Goal: Transaction & Acquisition: Purchase product/service

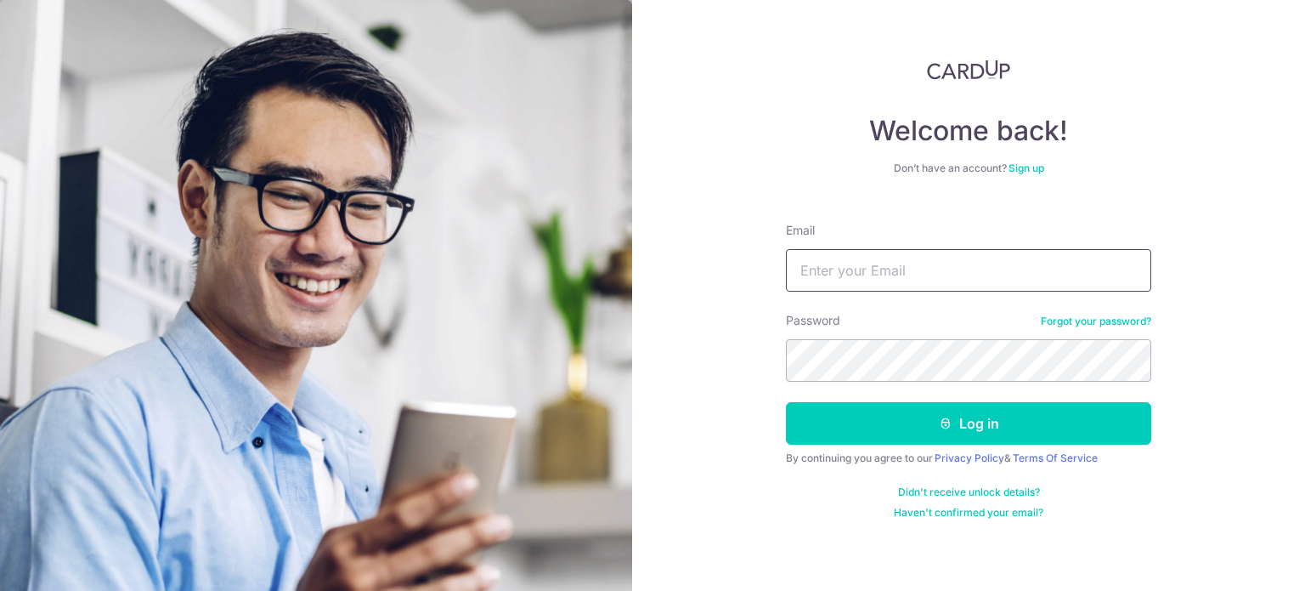
click at [942, 265] on input "Email" at bounding box center [968, 270] width 365 height 42
type input "j"
drag, startPoint x: 853, startPoint y: 271, endPoint x: 850, endPoint y: 257, distance: 14.0
click at [850, 257] on input "cherylyly94@gmail.com" at bounding box center [968, 270] width 365 height 42
type input "[EMAIL_ADDRESS][DOMAIN_NAME]"
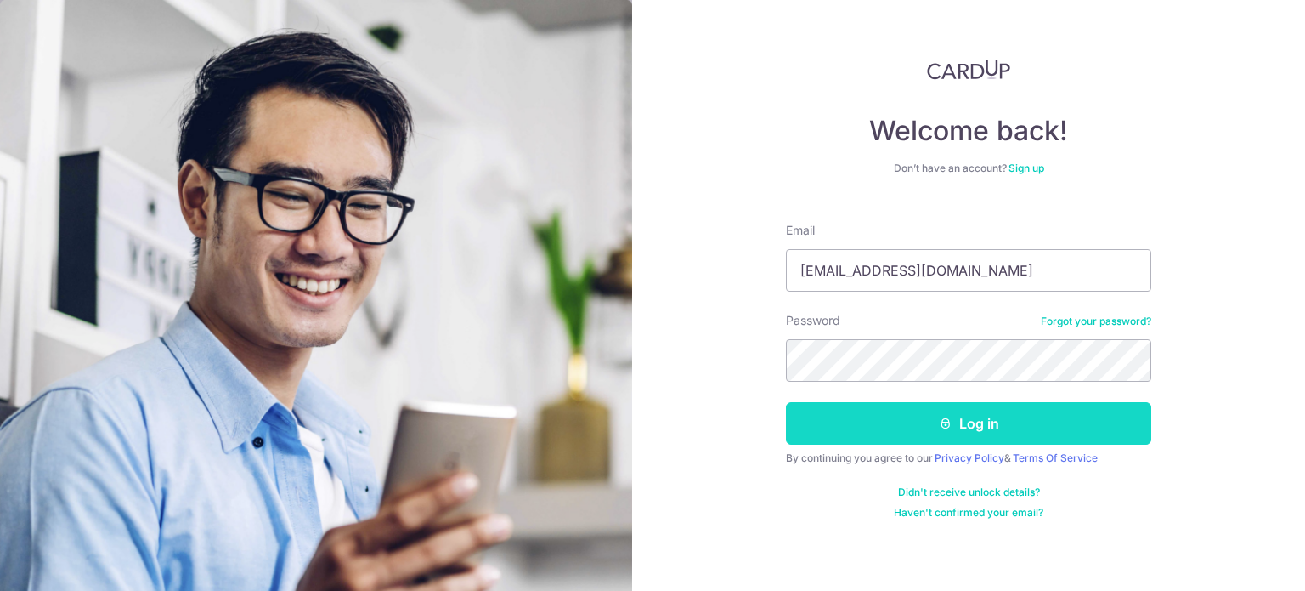
click at [869, 427] on button "Log in" at bounding box center [968, 423] width 365 height 42
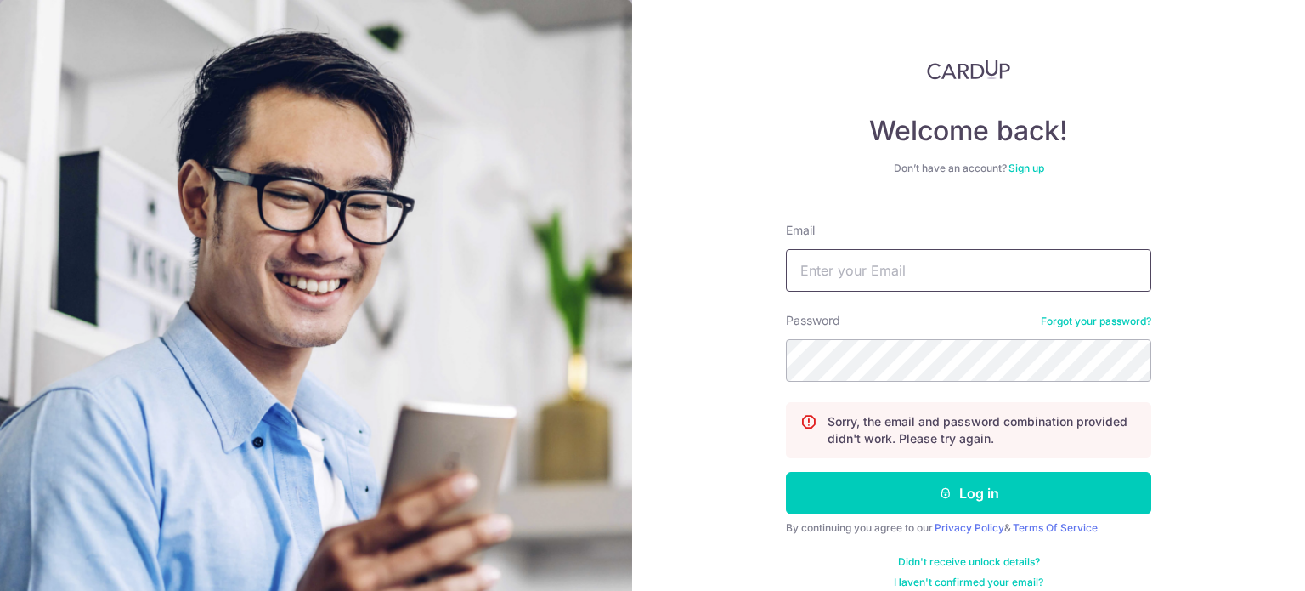
click at [828, 255] on input "Email" at bounding box center [968, 270] width 365 height 42
type input "[EMAIL_ADDRESS][DOMAIN_NAME]"
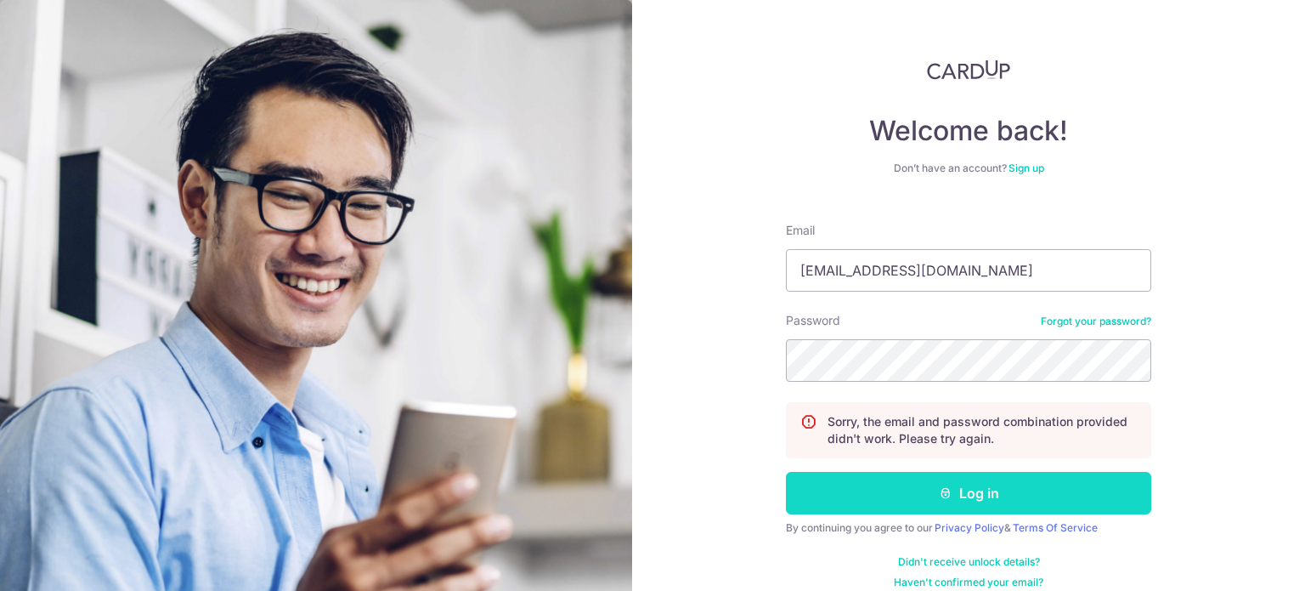
click at [935, 484] on button "Log in" at bounding box center [968, 493] width 365 height 42
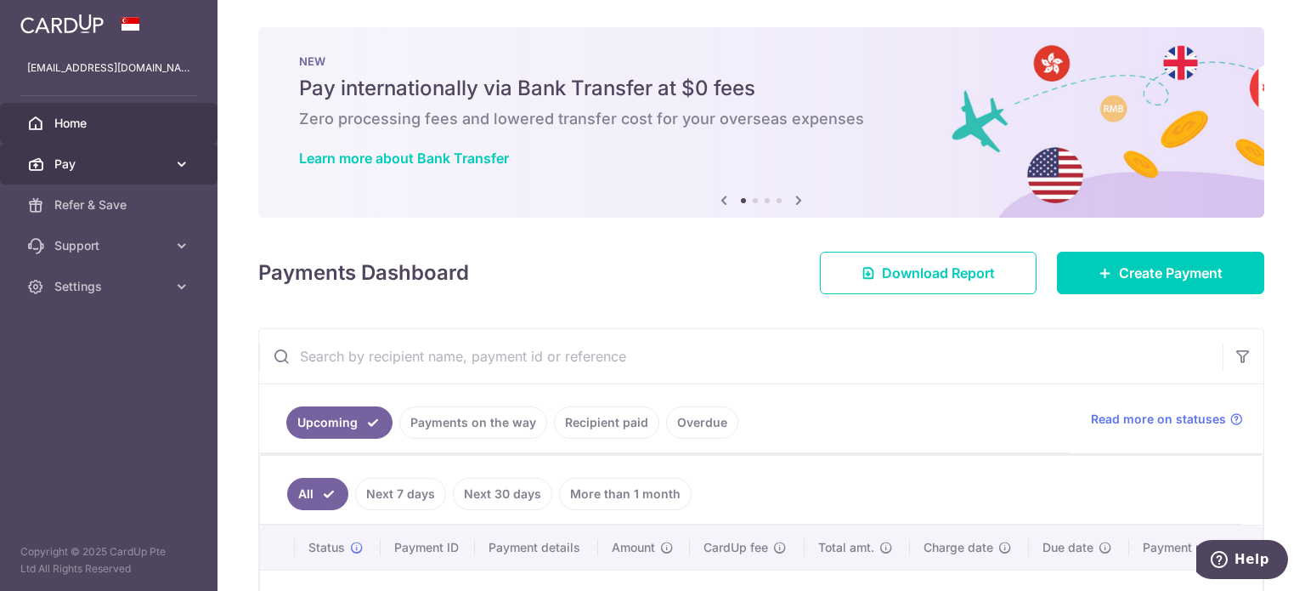
click at [150, 163] on span "Pay" at bounding box center [110, 164] width 112 height 17
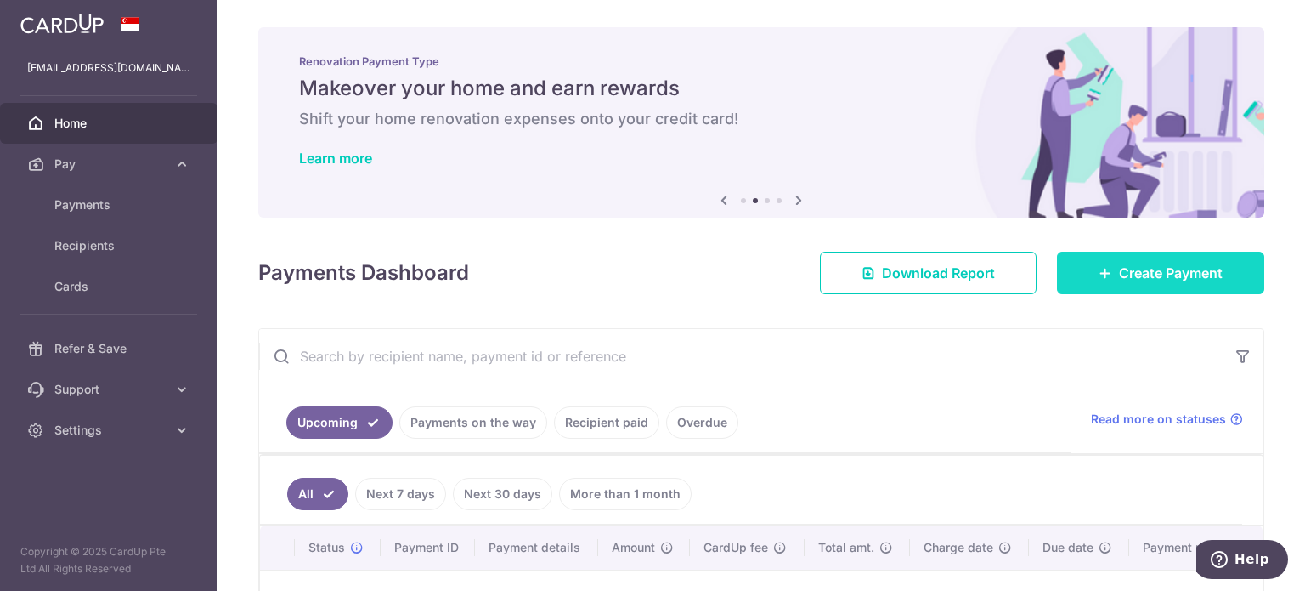
click at [1133, 270] on span "Create Payment" at bounding box center [1171, 273] width 104 height 20
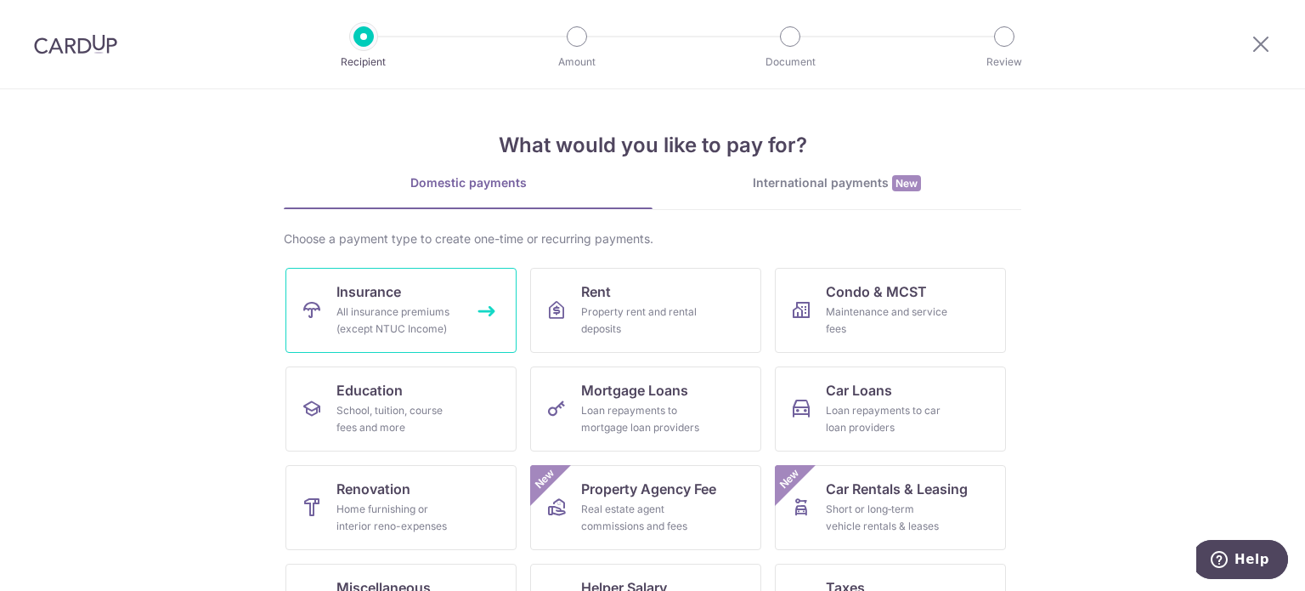
click at [461, 289] on link "Insurance All insurance premiums (except NTUC Income)" at bounding box center [401, 310] width 231 height 85
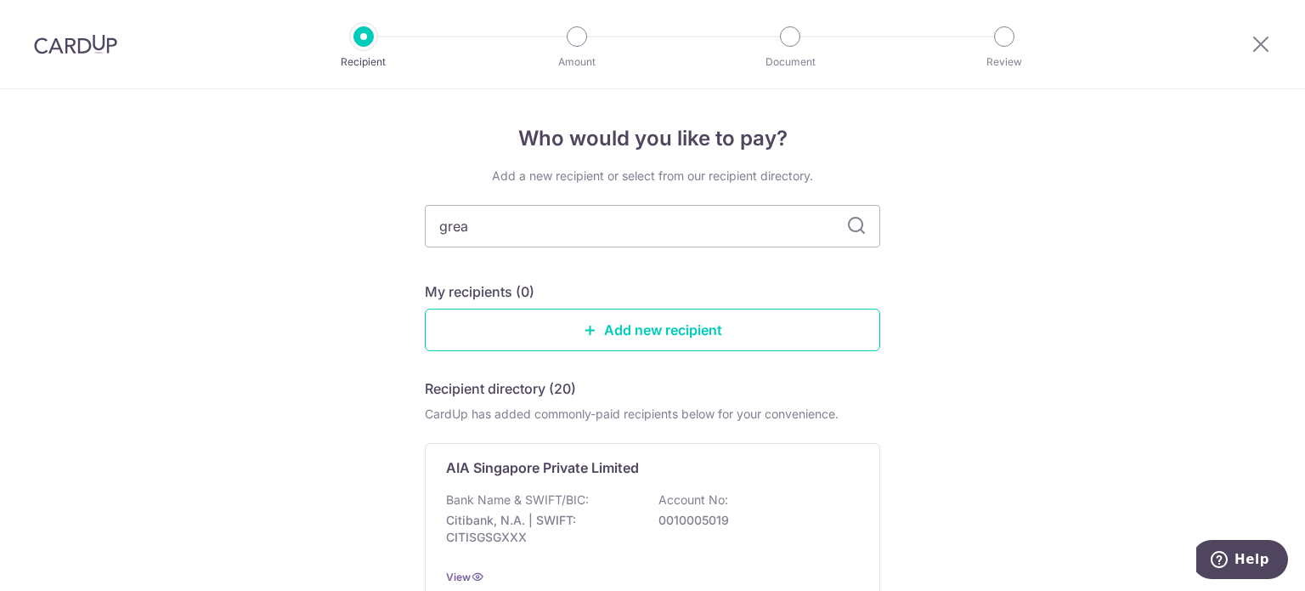
type input "great"
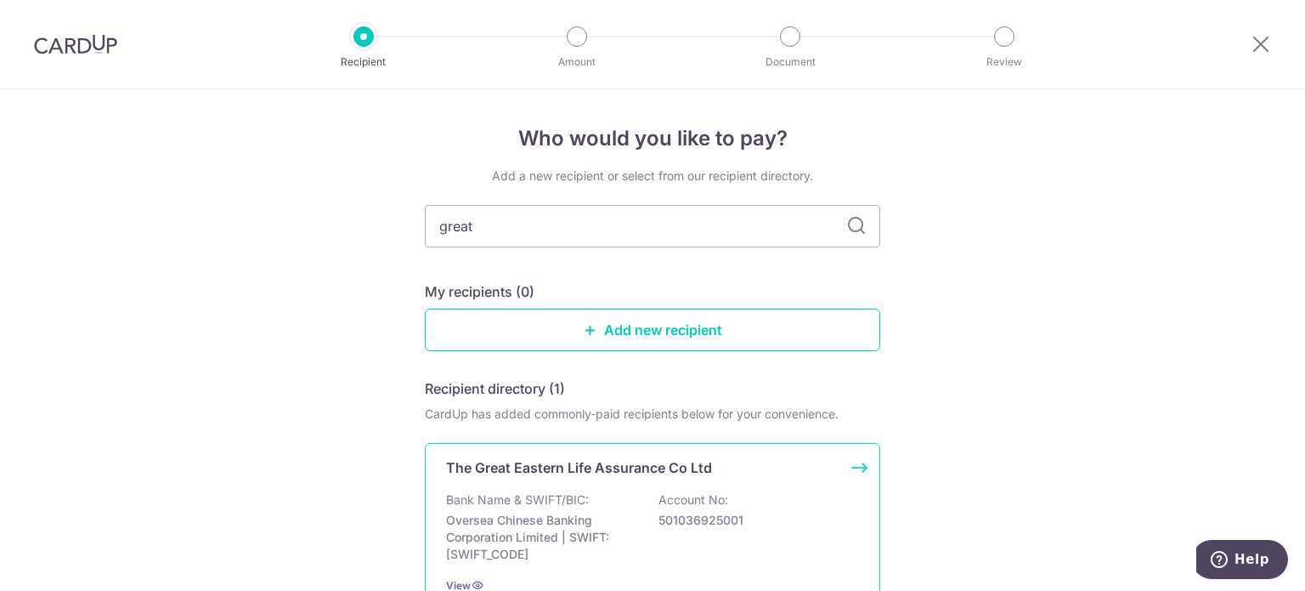
click at [580, 492] on p "Bank Name & SWIFT/BIC:" at bounding box center [517, 499] width 143 height 17
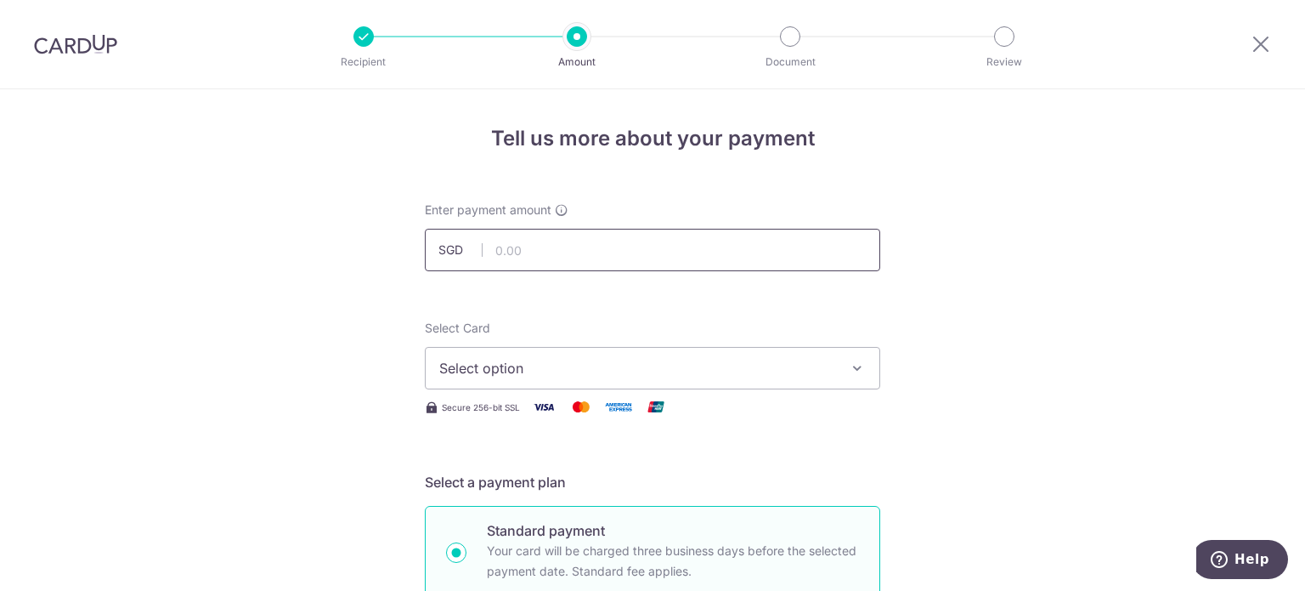
click at [527, 248] on input "text" at bounding box center [652, 250] width 455 height 42
type input "109.28"
click at [508, 377] on span "Select option" at bounding box center [637, 368] width 396 height 20
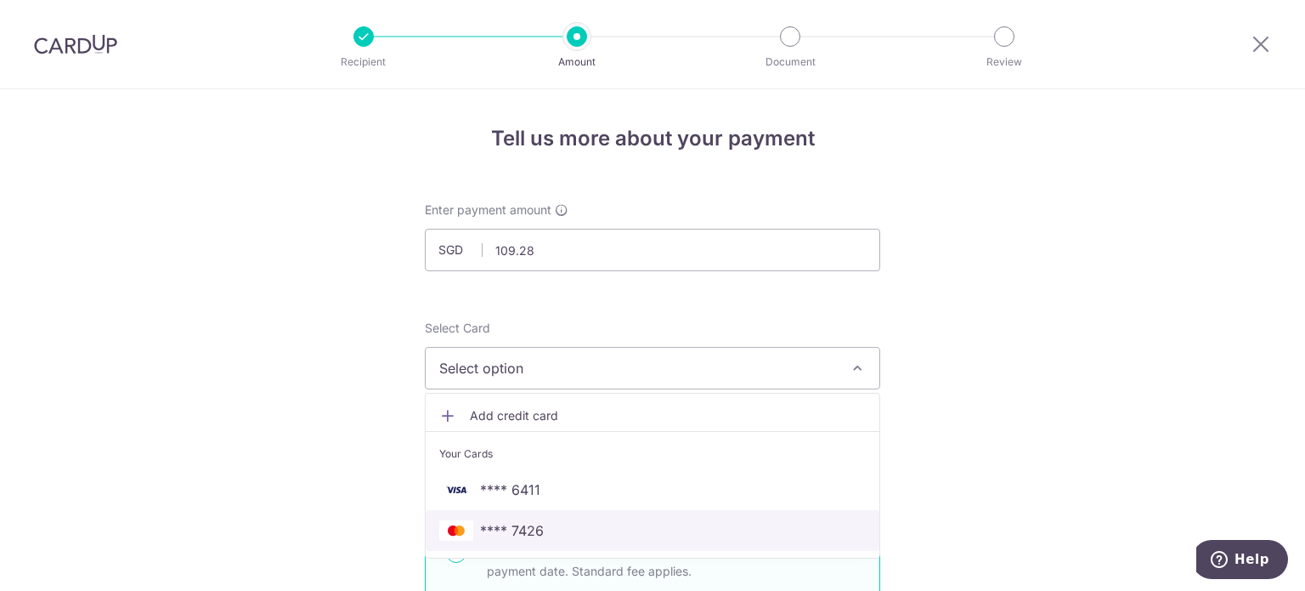
click at [501, 533] on span "**** 7426" at bounding box center [512, 530] width 64 height 20
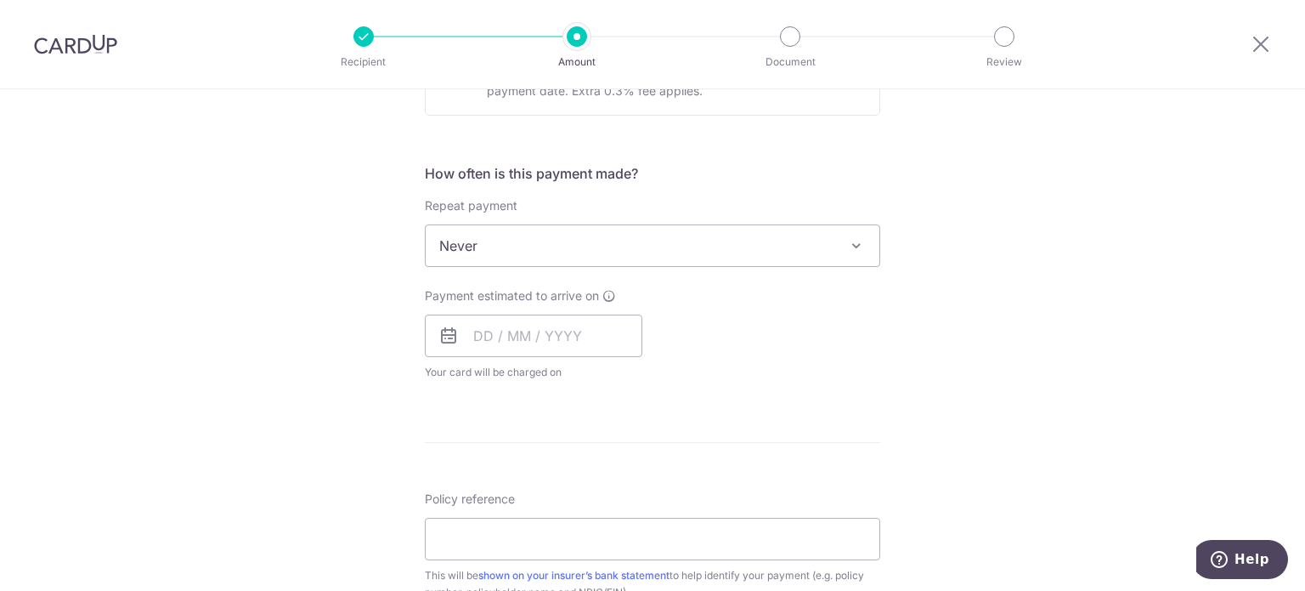
scroll to position [585, 0]
click at [535, 339] on input "text" at bounding box center [534, 335] width 218 height 42
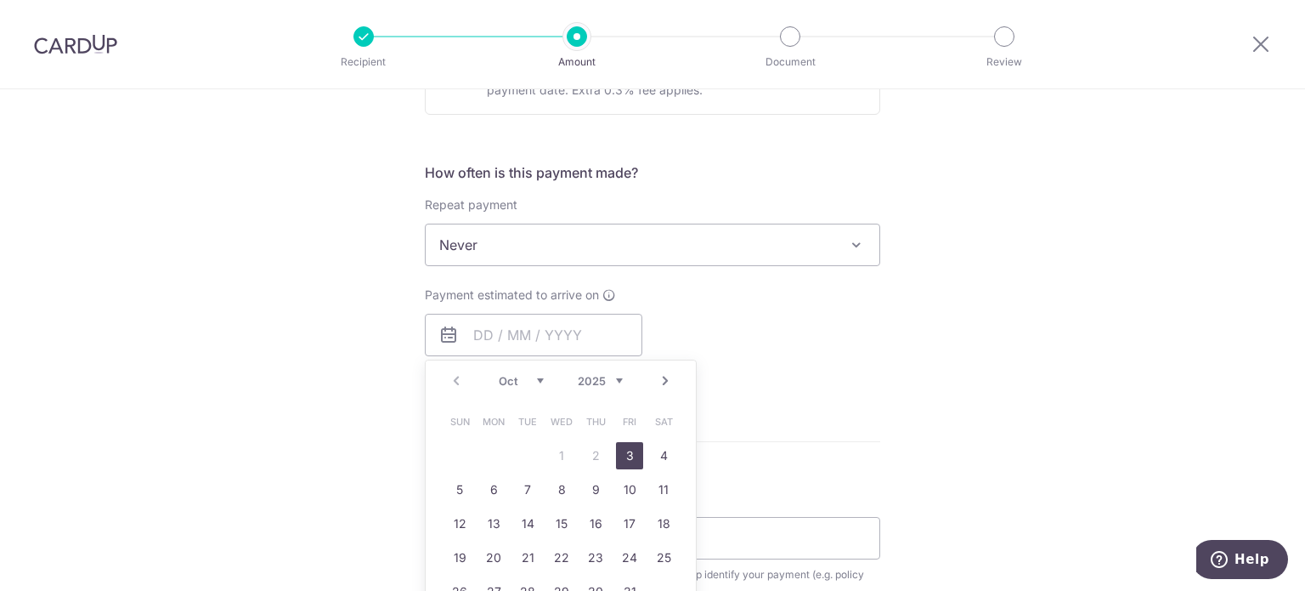
click at [622, 453] on link "3" at bounding box center [629, 455] width 27 height 27
type input "03/10/2025"
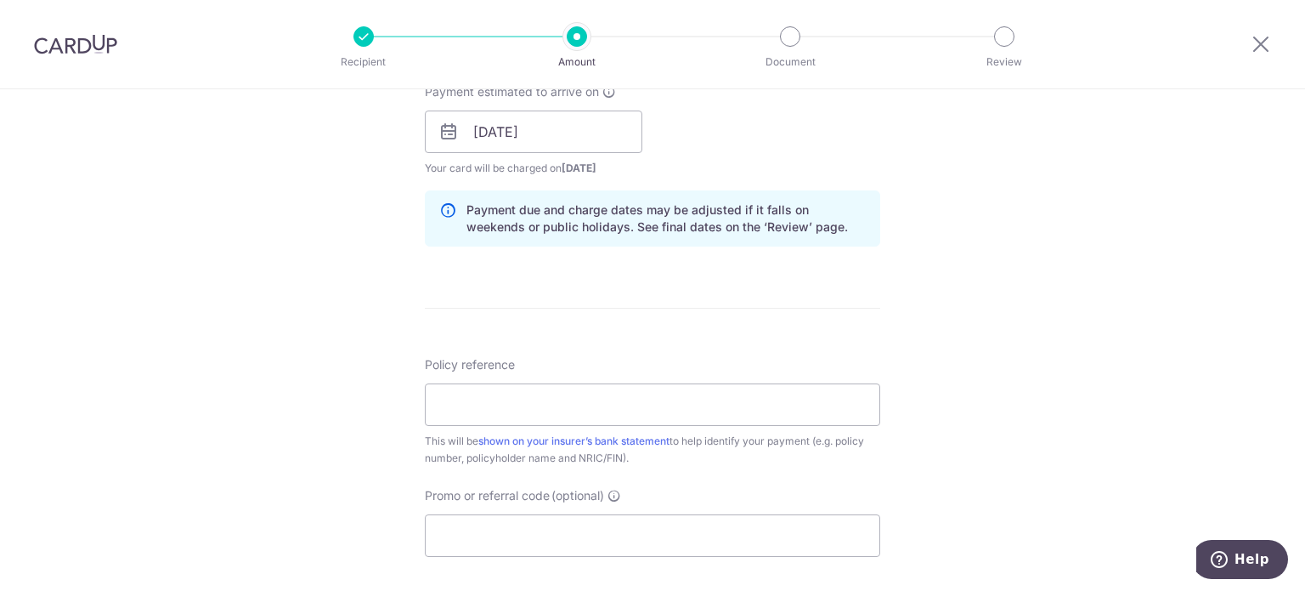
scroll to position [808, 0]
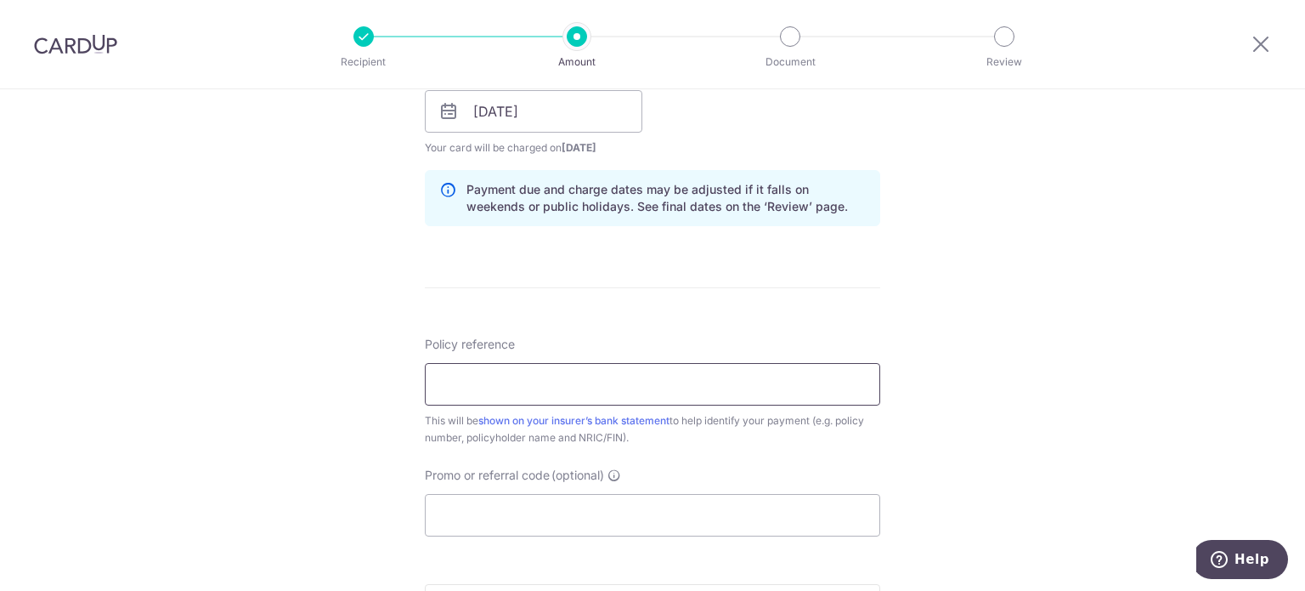
click at [464, 374] on input "Policy reference" at bounding box center [652, 384] width 455 height 42
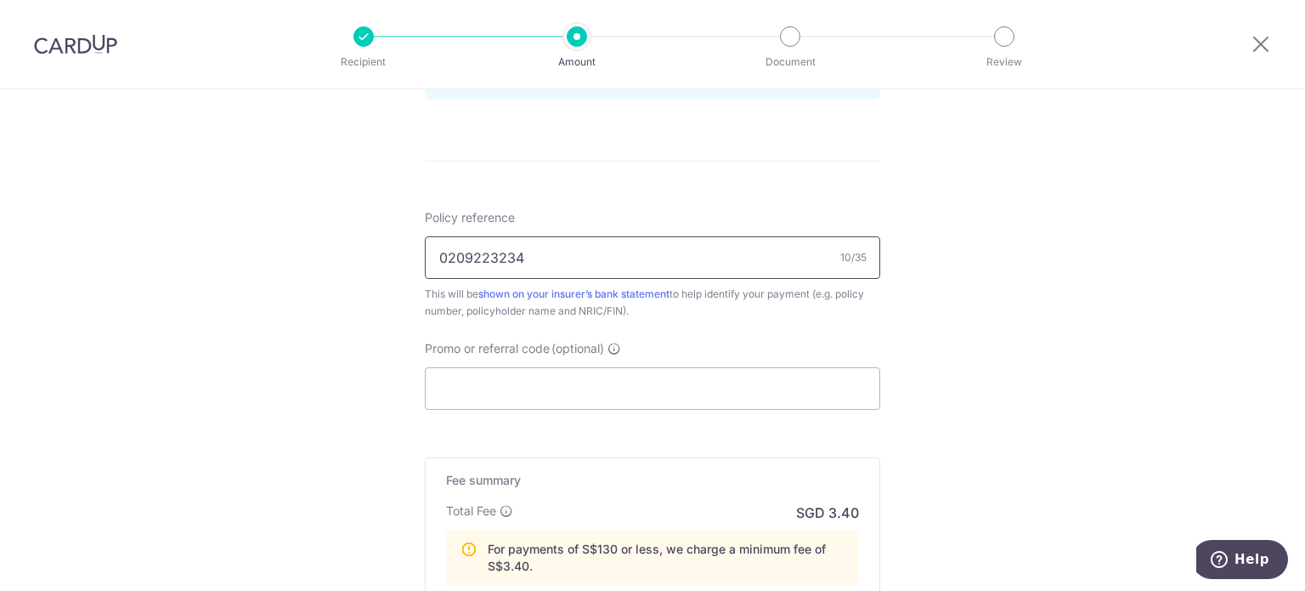
scroll to position [941, 0]
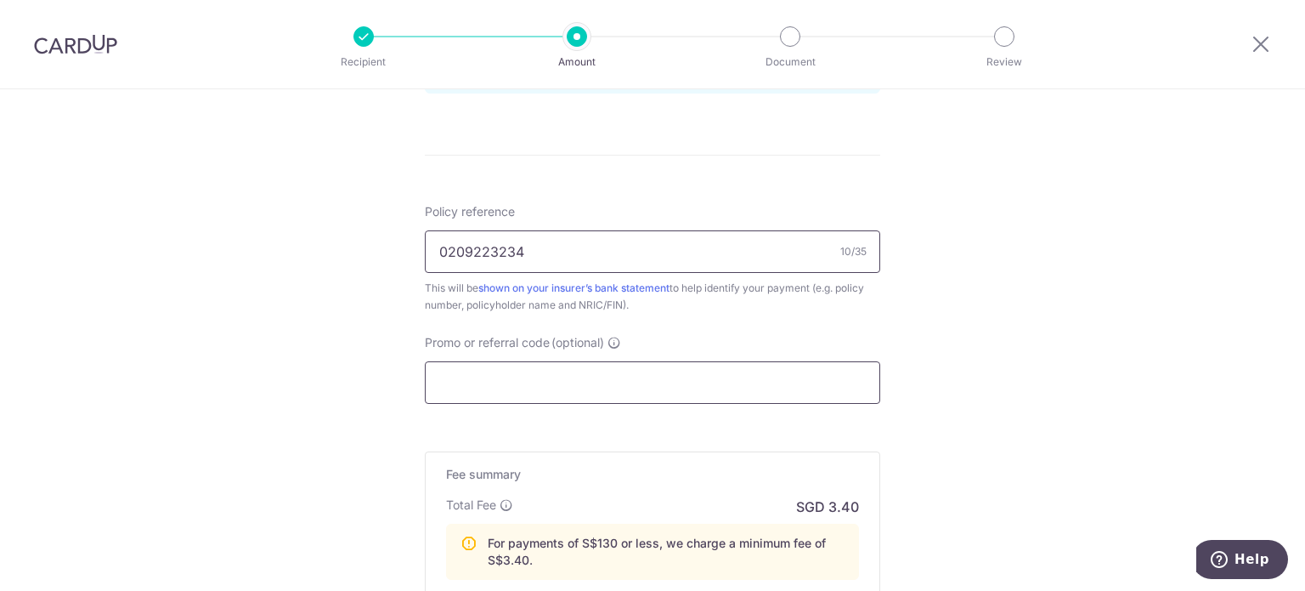
type input "0209223234"
click at [476, 386] on input "Promo or referral code (optional)" at bounding box center [652, 382] width 455 height 42
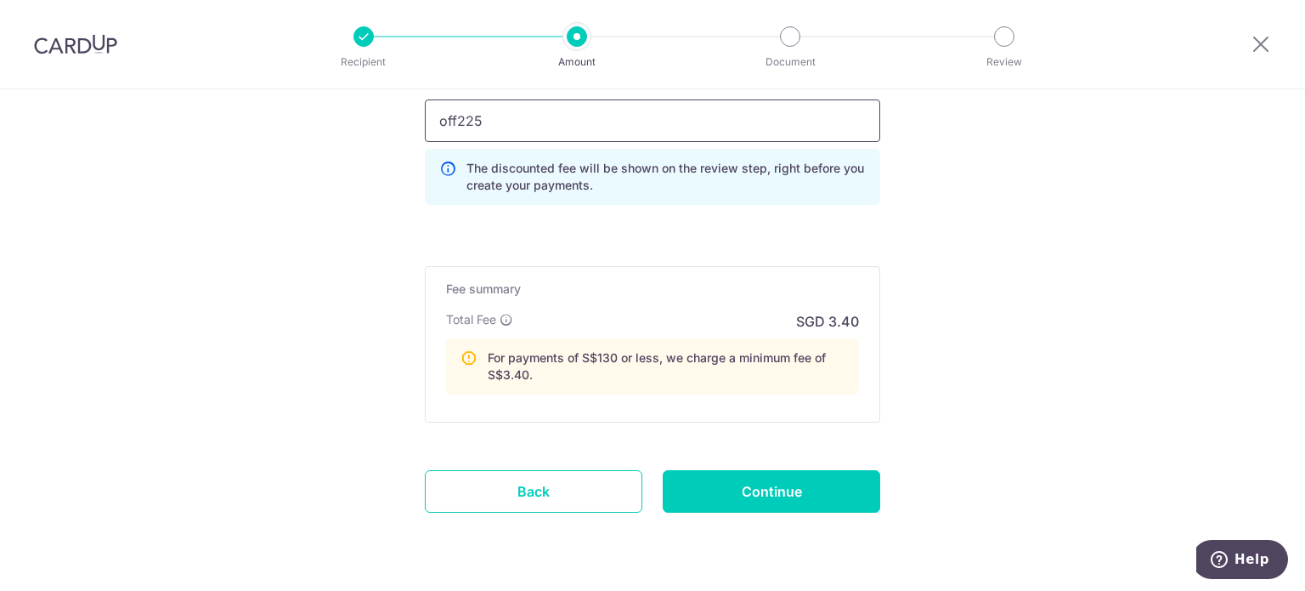
scroll to position [1206, 0]
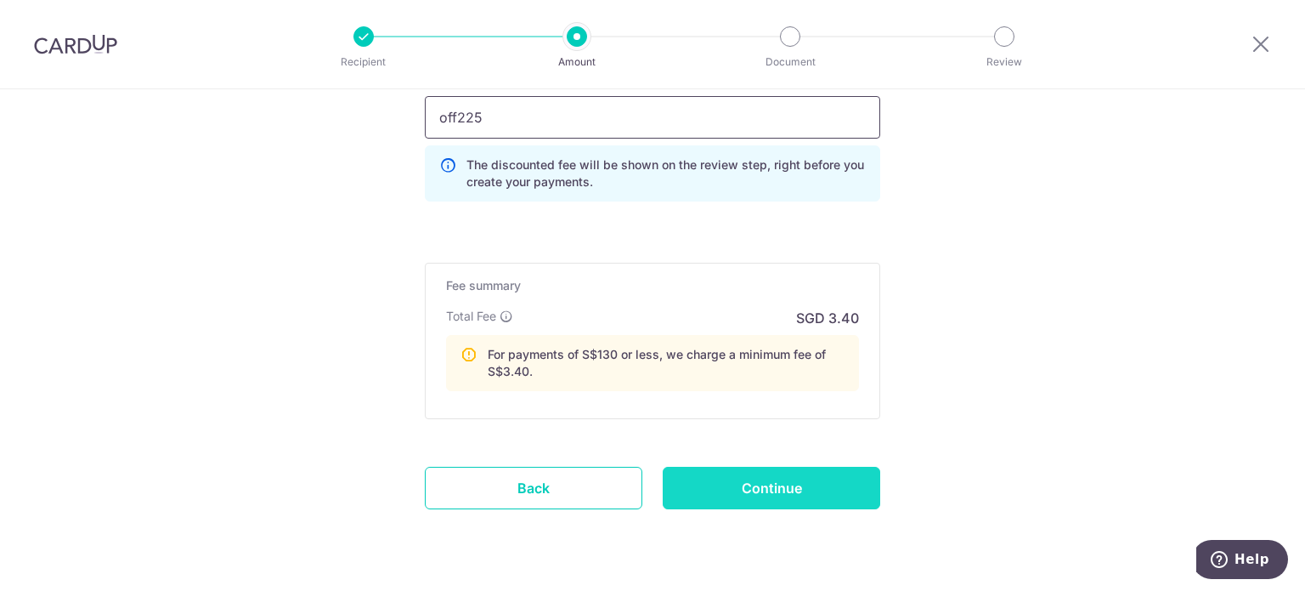
type input "off225"
click at [718, 475] on input "Continue" at bounding box center [772, 488] width 218 height 42
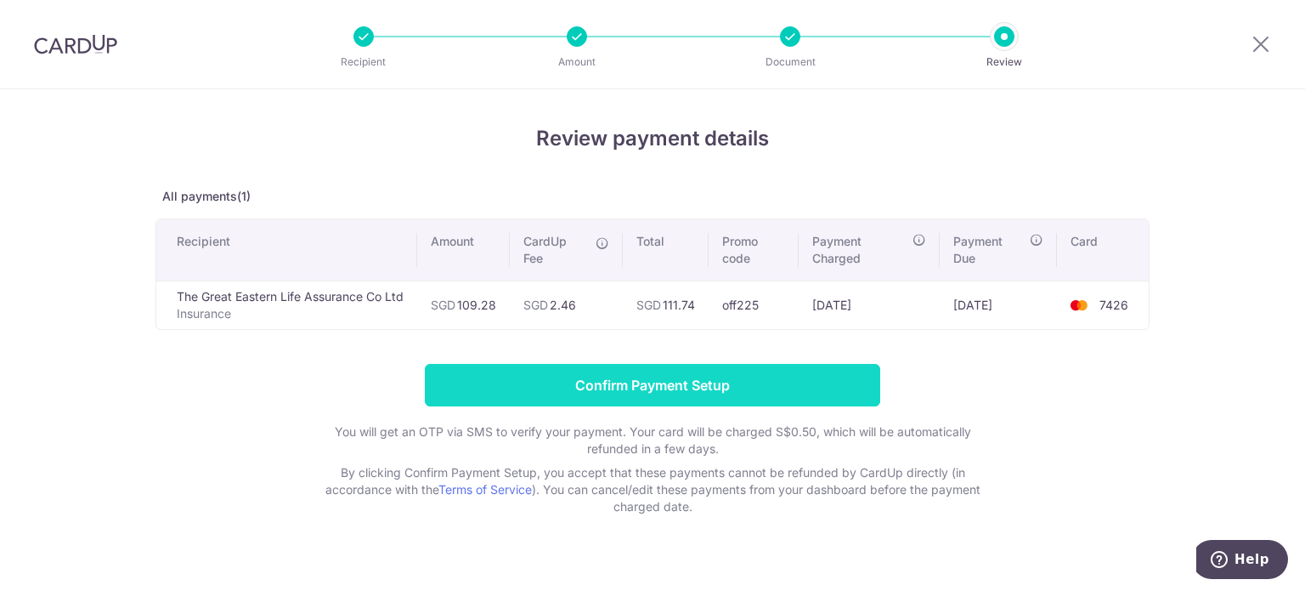
click at [700, 379] on input "Confirm Payment Setup" at bounding box center [652, 385] width 455 height 42
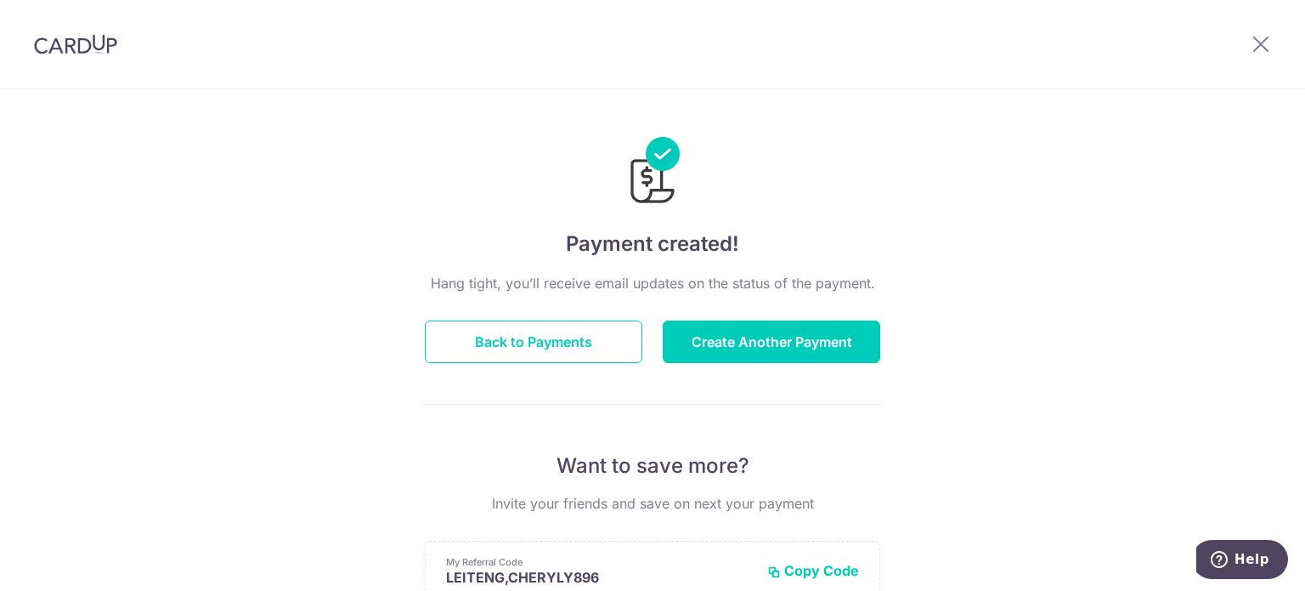
click at [1266, 30] on div at bounding box center [1261, 44] width 88 height 88
click at [82, 30] on div at bounding box center [75, 44] width 151 height 88
click at [86, 42] on img at bounding box center [75, 44] width 83 height 20
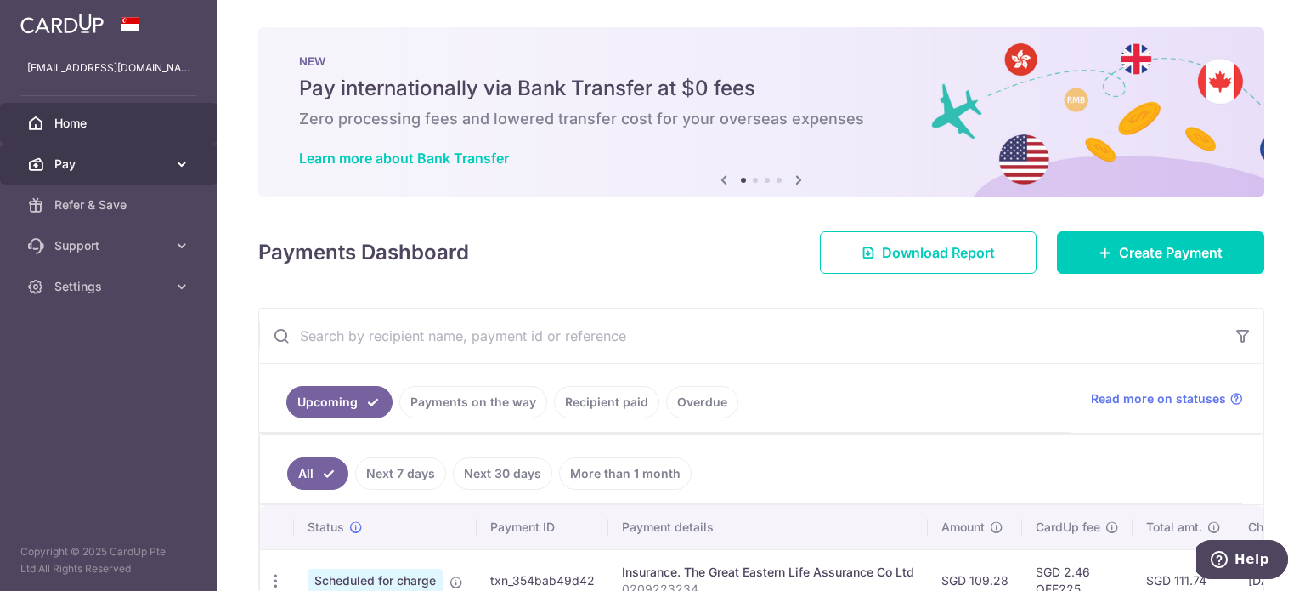
click at [83, 160] on span "Pay" at bounding box center [110, 164] width 112 height 17
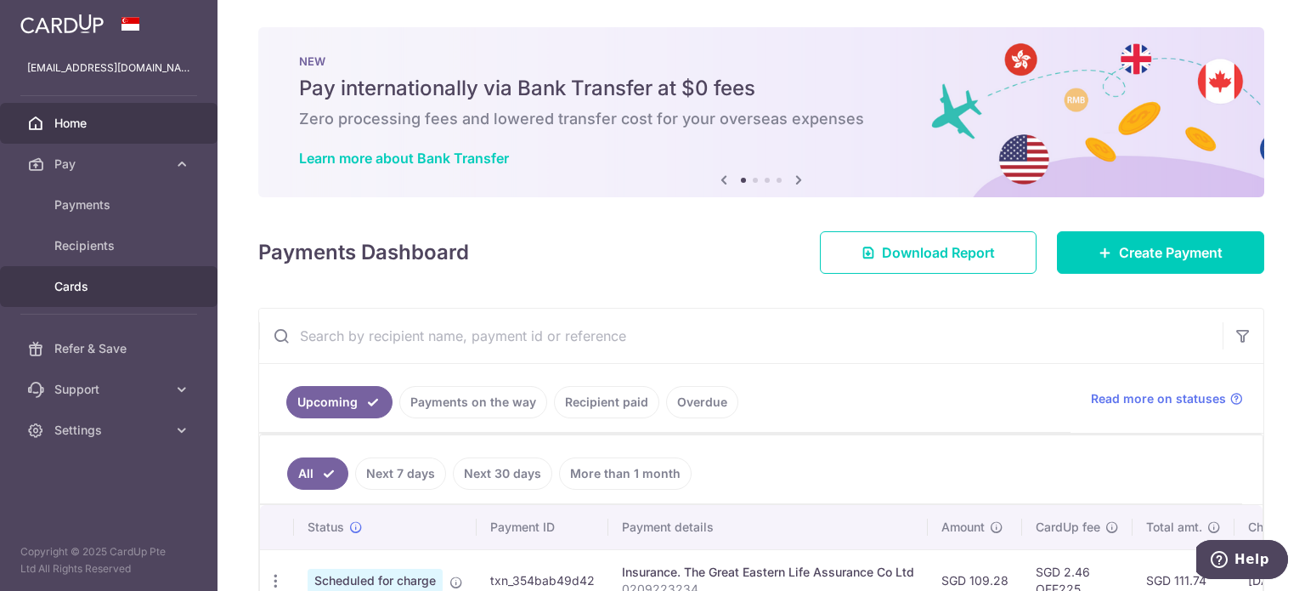
click at [99, 279] on span "Cards" at bounding box center [110, 286] width 112 height 17
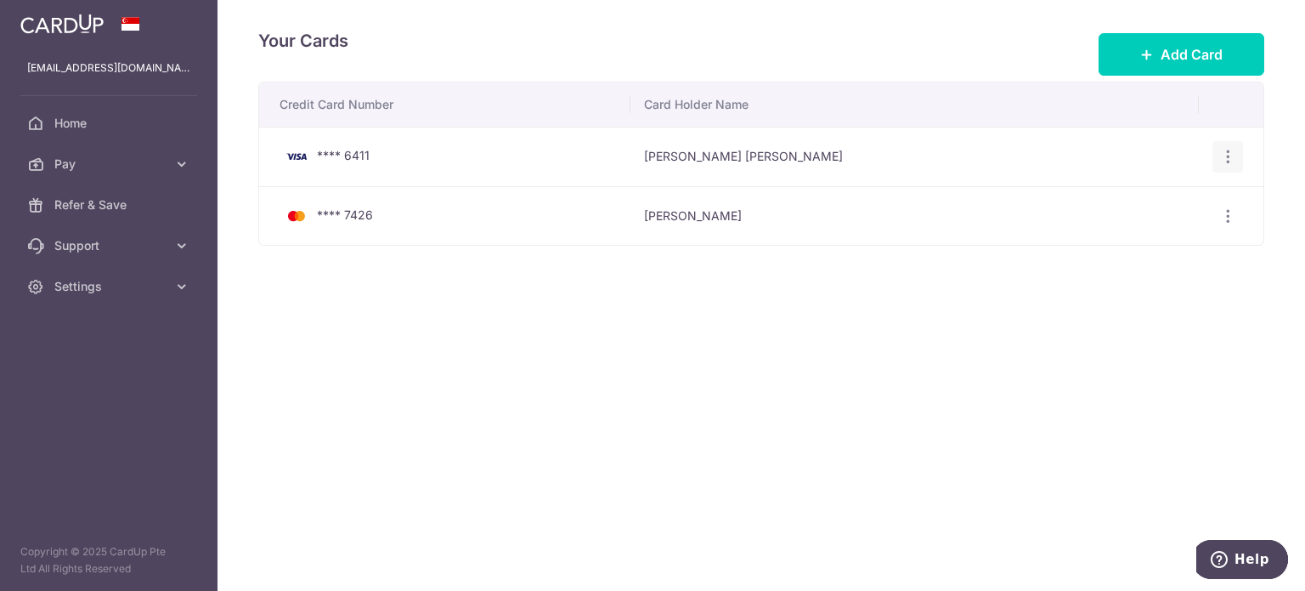
click at [1234, 161] on icon "button" at bounding box center [1228, 157] width 18 height 18
click at [1140, 244] on span "Delete" at bounding box center [1171, 245] width 116 height 20
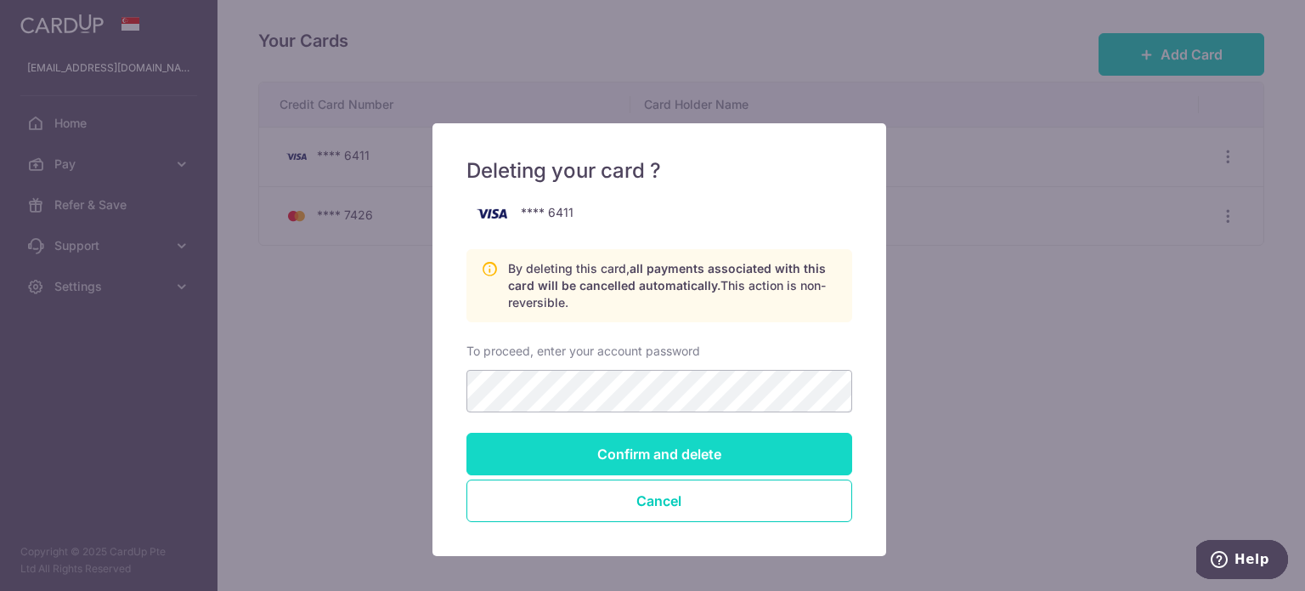
click at [625, 463] on input "Confirm and delete" at bounding box center [660, 454] width 386 height 42
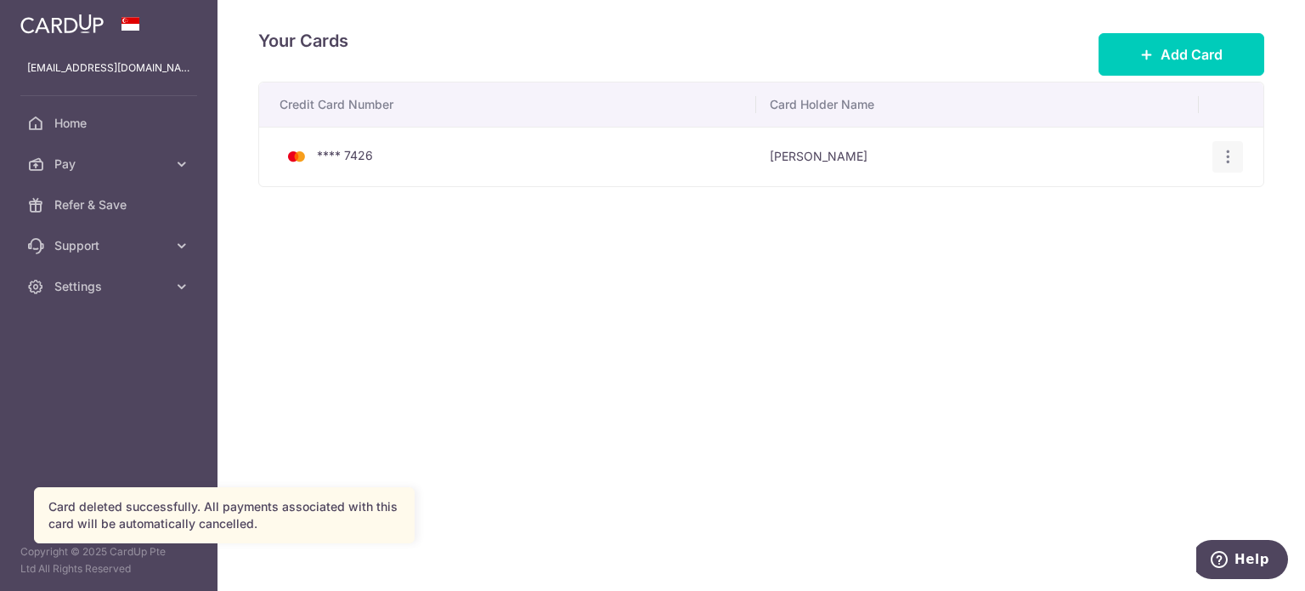
click at [1225, 154] on icon "button" at bounding box center [1228, 157] width 18 height 18
click at [1159, 202] on span "View/Edit" at bounding box center [1171, 204] width 116 height 20
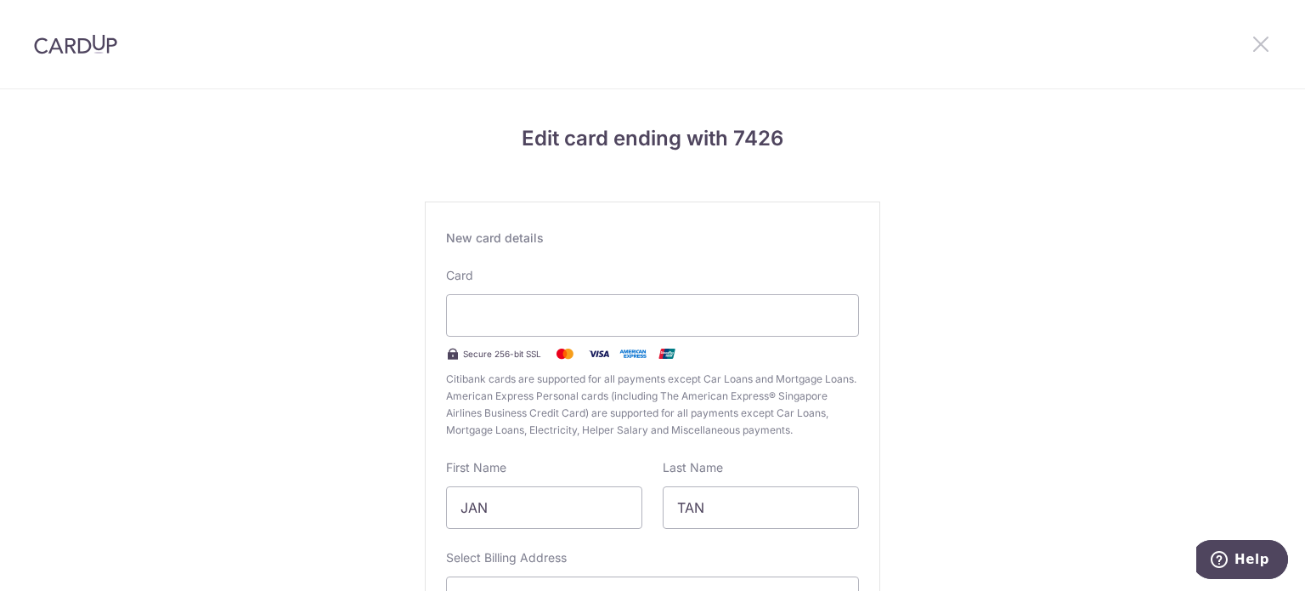
click at [1261, 49] on icon at bounding box center [1261, 43] width 20 height 21
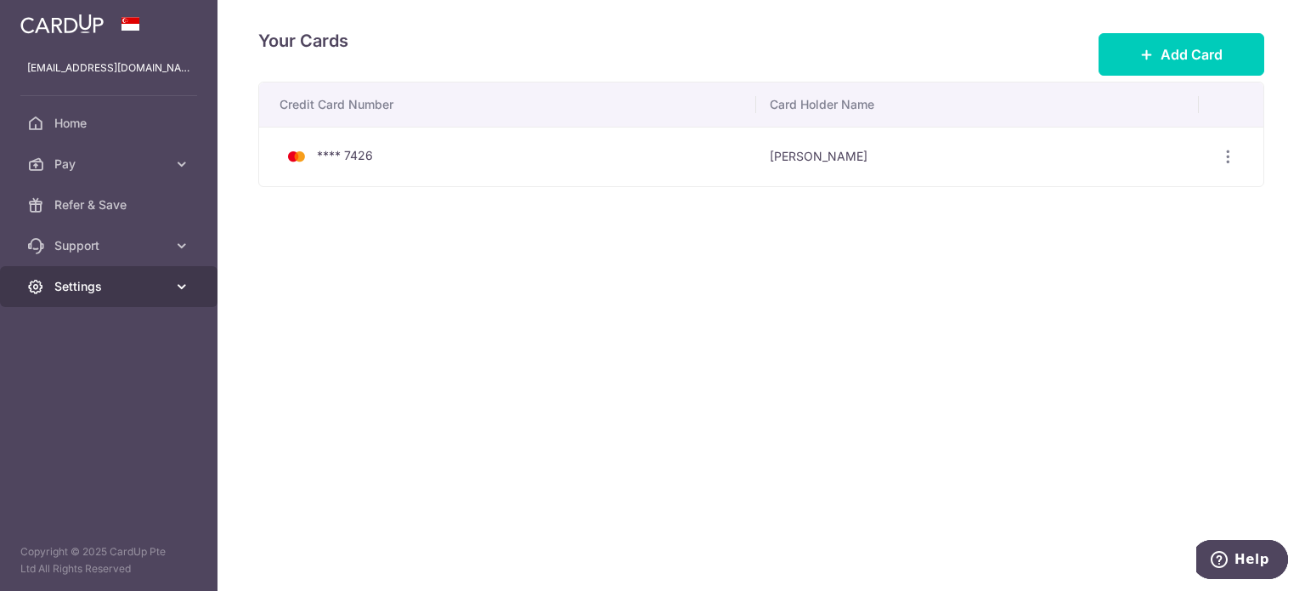
click at [94, 291] on span "Settings" at bounding box center [110, 286] width 112 height 17
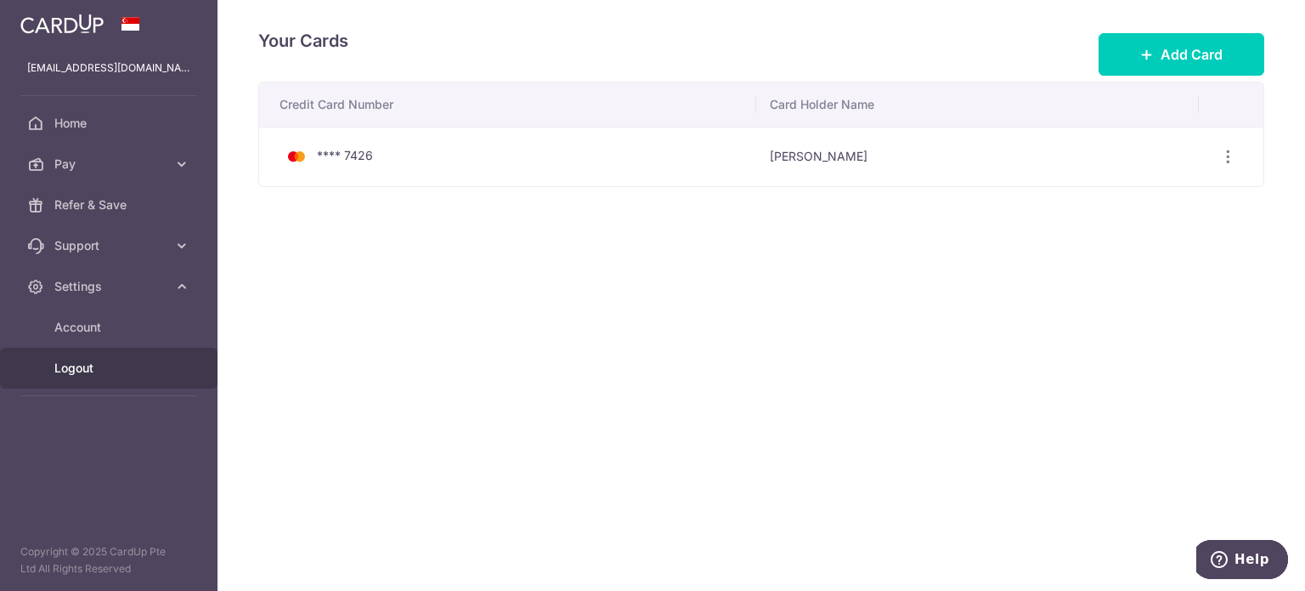
click at [94, 372] on span "Logout" at bounding box center [110, 367] width 112 height 17
